Goal: Task Accomplishment & Management: Manage account settings

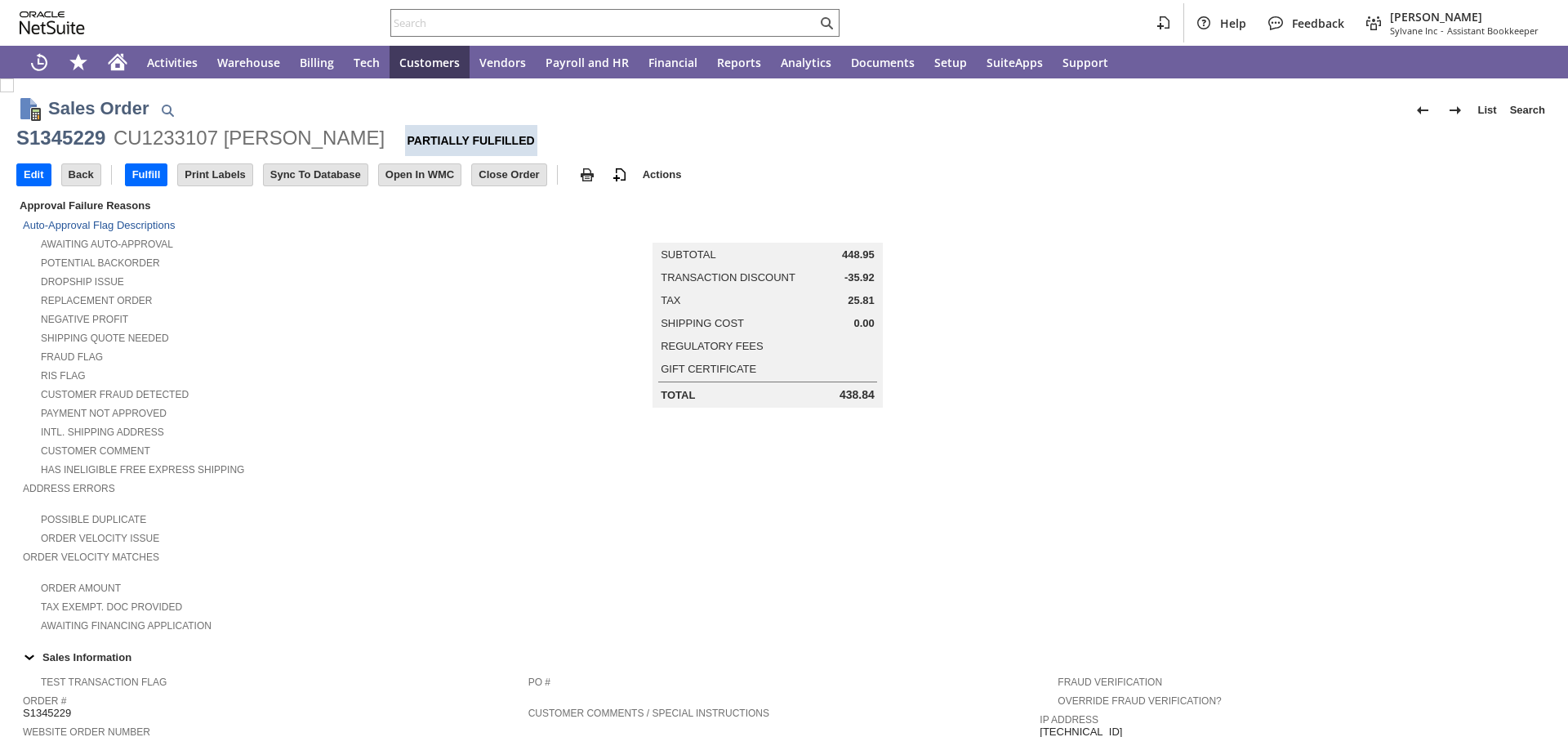
click at [27, 171] on input "Edit" at bounding box center [34, 175] width 33 height 22
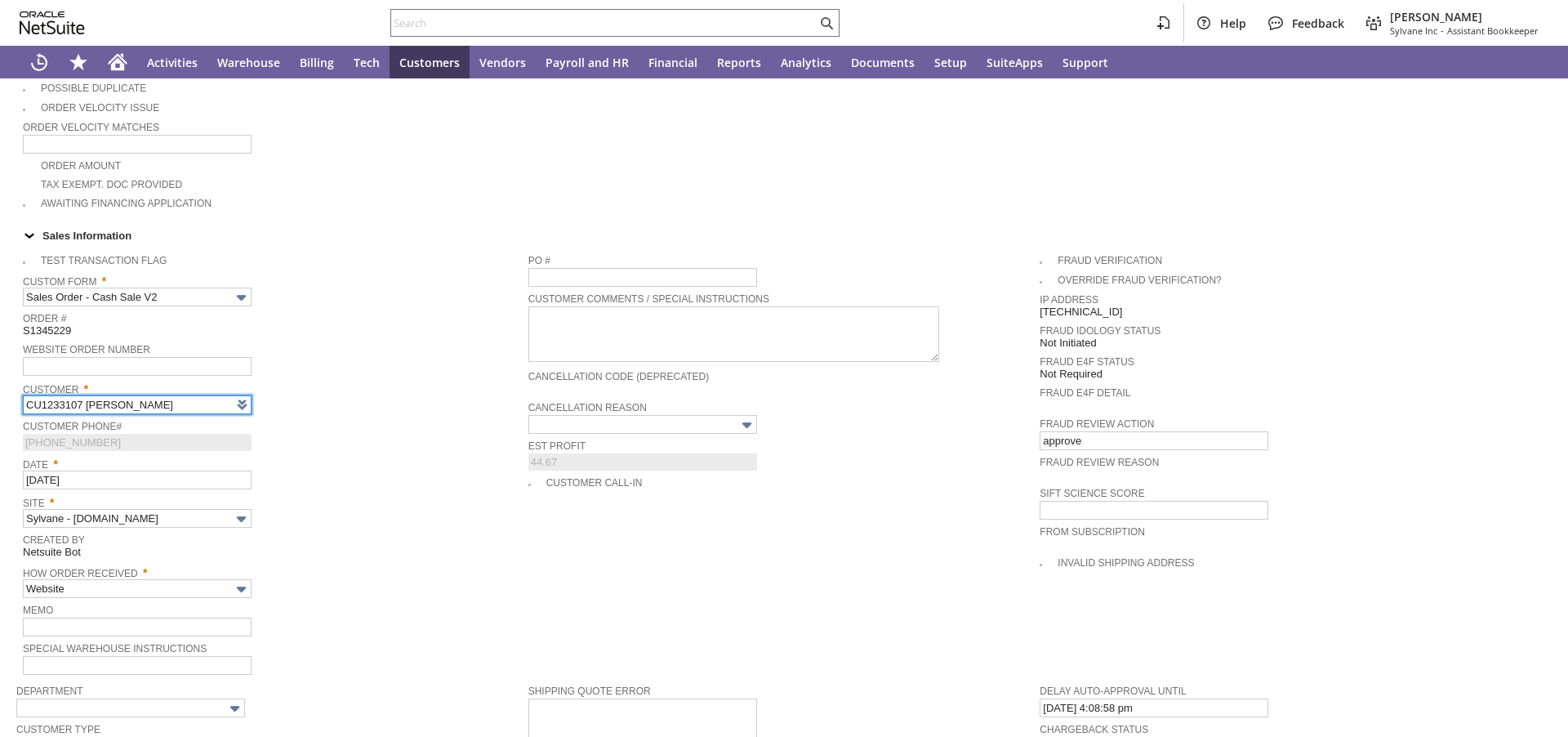
type input "Intelligent Recommendations ⁰"
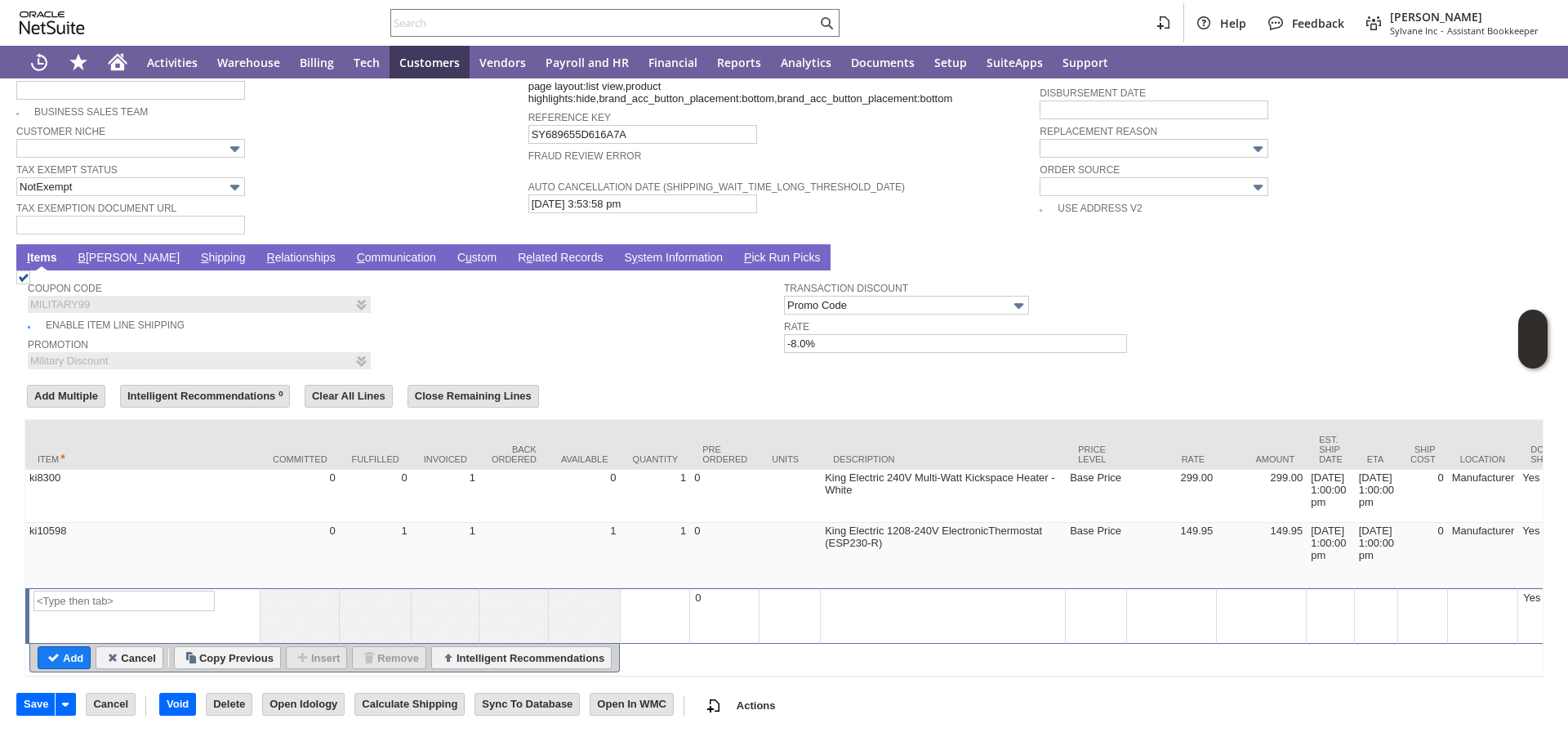
scroll to position [1207, 0]
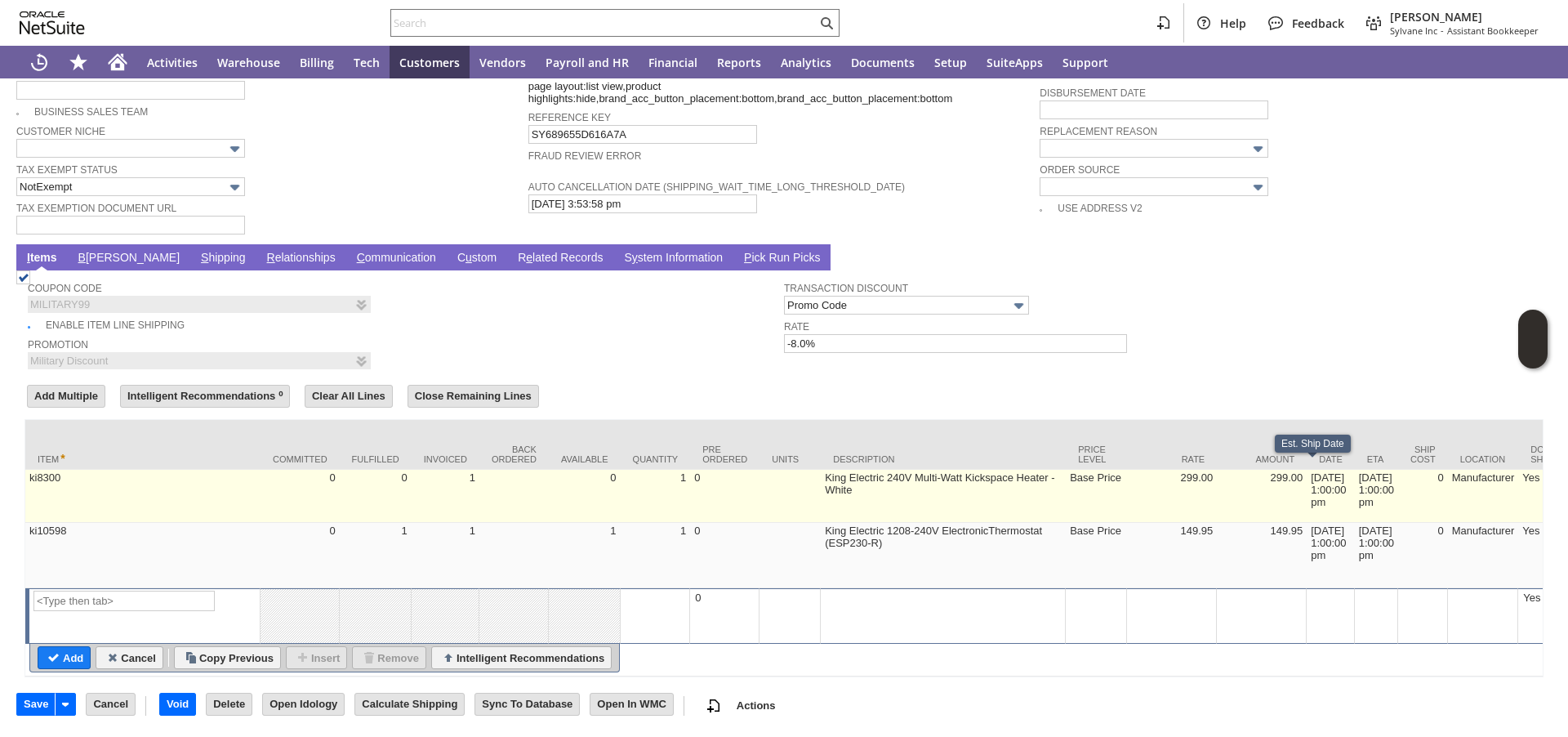
click at [1306, 476] on td "[DATE] 1:00:00 pm" at bounding box center [1330, 496] width 48 height 53
type input "[DATE] 1:00:00 pm"
type input "OK"
type input "Make Copy"
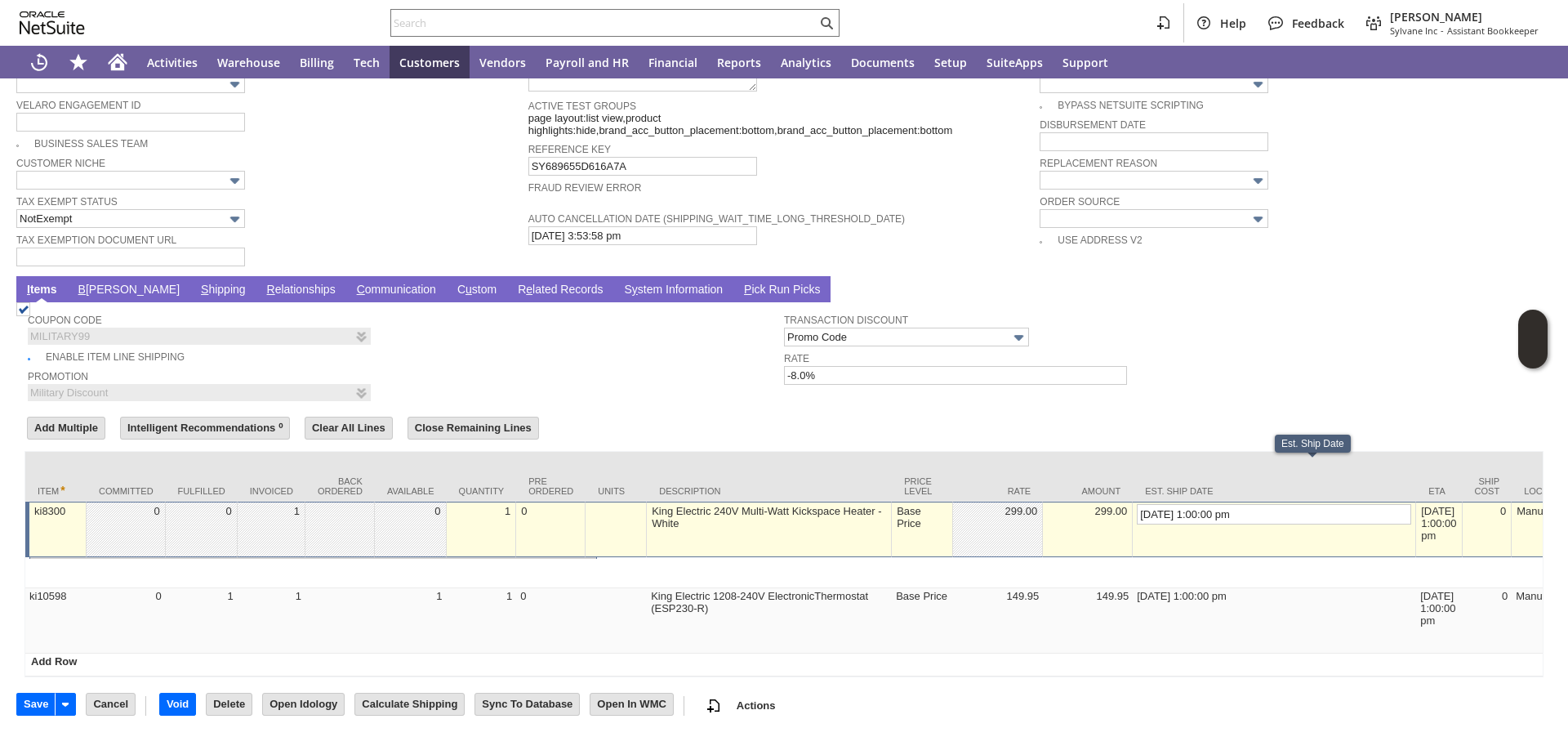
scroll to position [1173, 0]
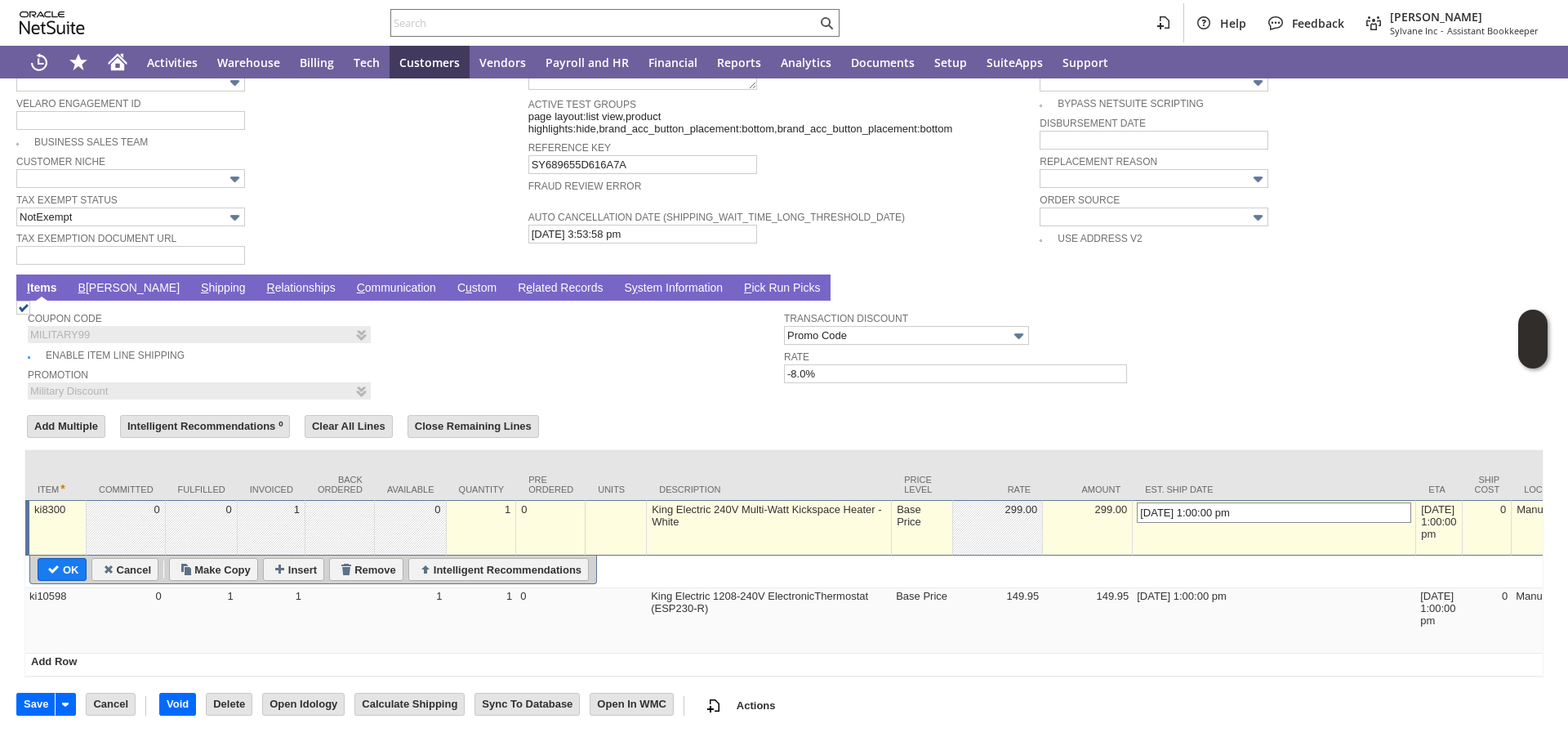
click at [1137, 509] on input "[DATE] 1:00:00 pm" at bounding box center [1274, 513] width 274 height 21
type input "[DATE] 1:00:00 pm"
type input "ki10598"
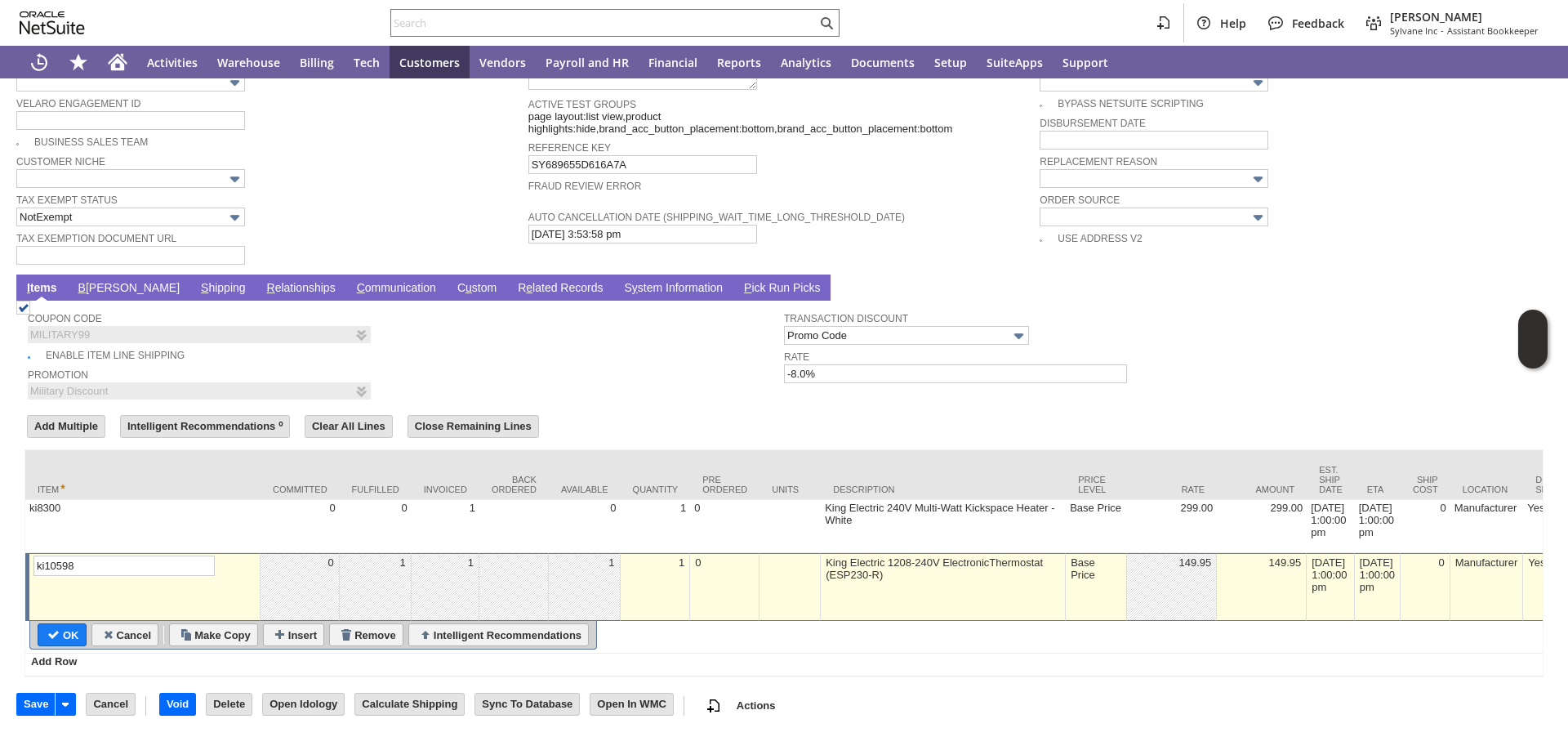
click at [197, 281] on link "S hipping" at bounding box center [223, 288] width 53 height 16
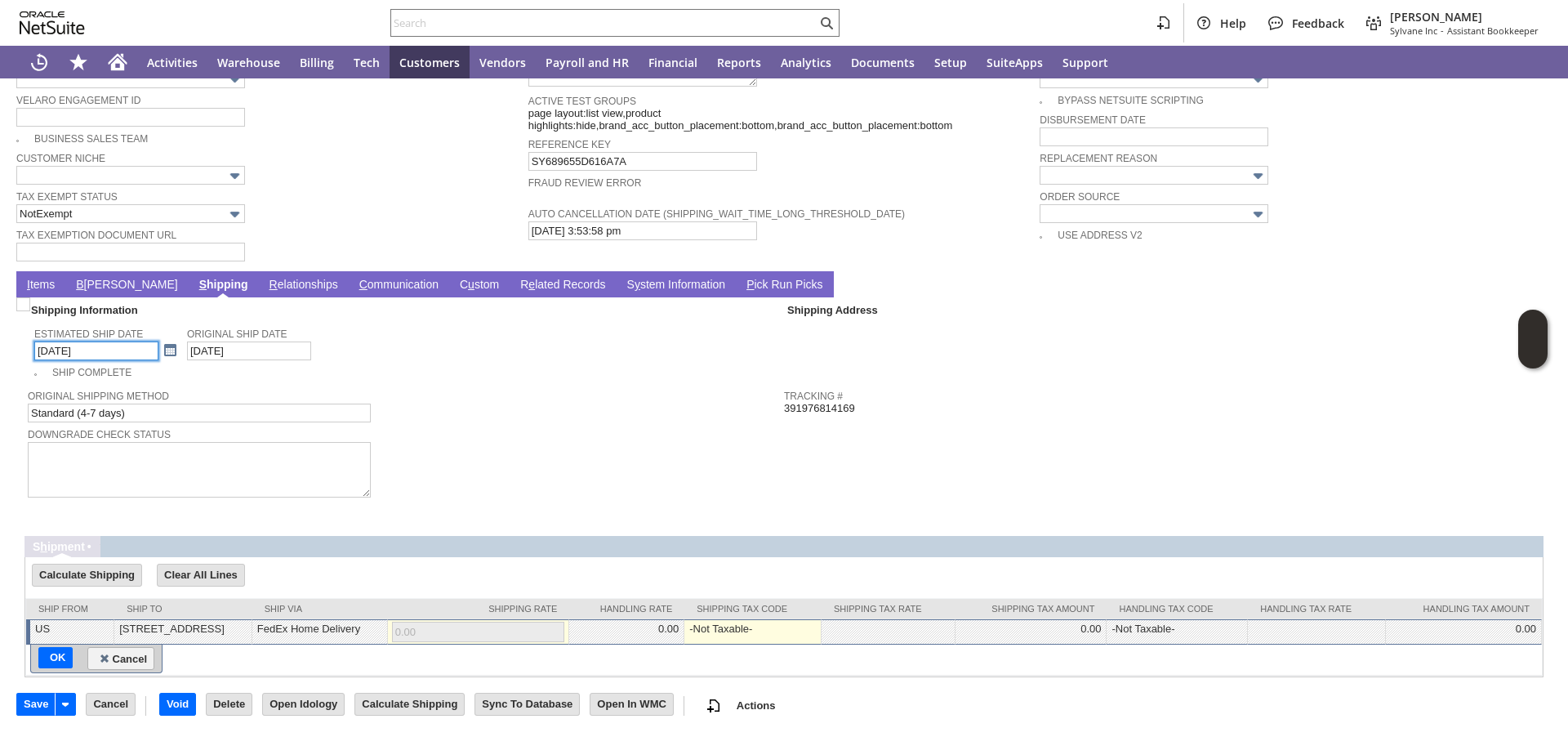
scroll to position [1169, 0]
click at [161, 346] on link at bounding box center [170, 351] width 18 height 18
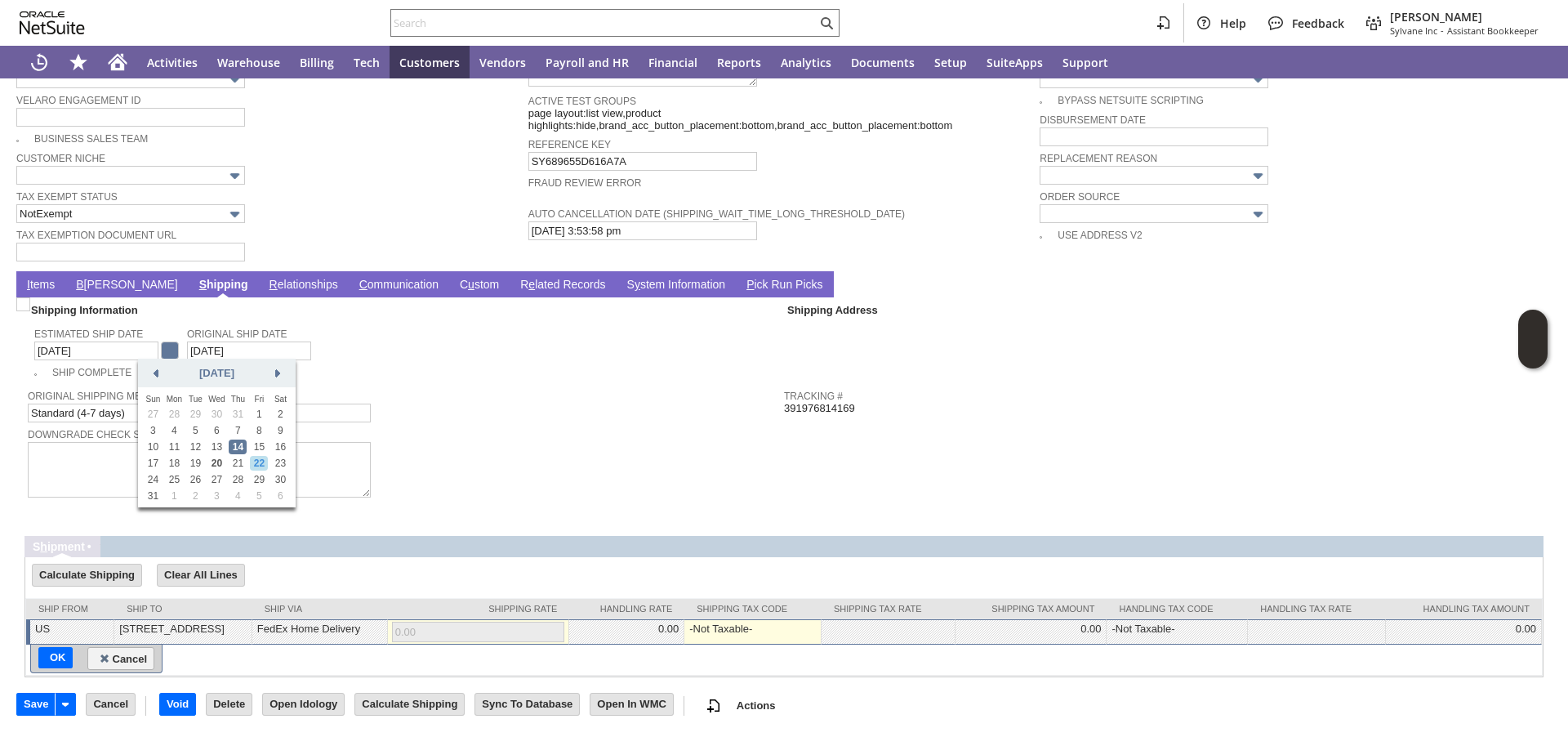
click at [264, 461] on link "22" at bounding box center [259, 464] width 18 height 15
type input "[DATE]"
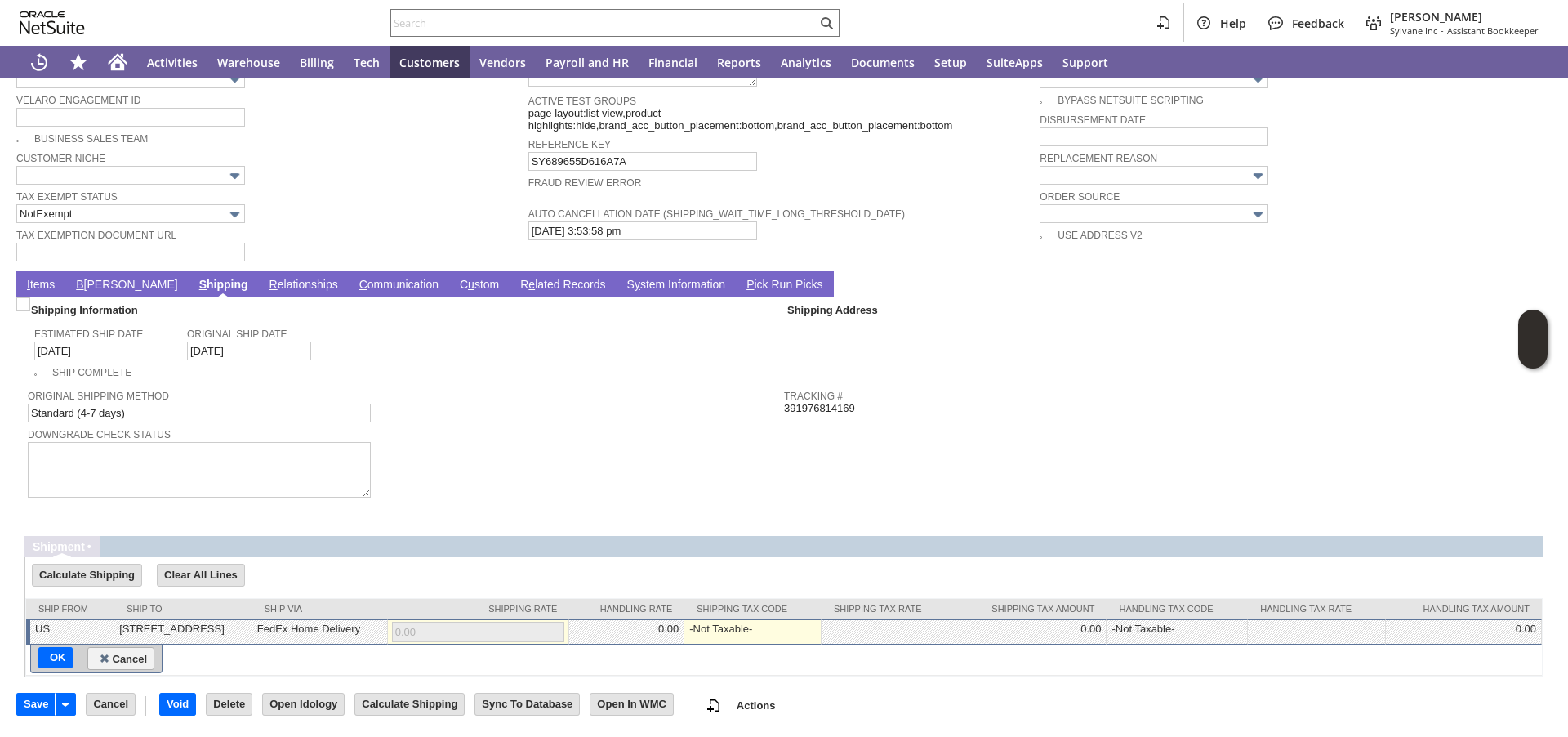
click at [439, 449] on div "Downgrade Check Status" at bounding box center [401, 461] width 748 height 76
click at [40, 706] on input "Save" at bounding box center [36, 705] width 37 height 22
